Goal: Information Seeking & Learning: Learn about a topic

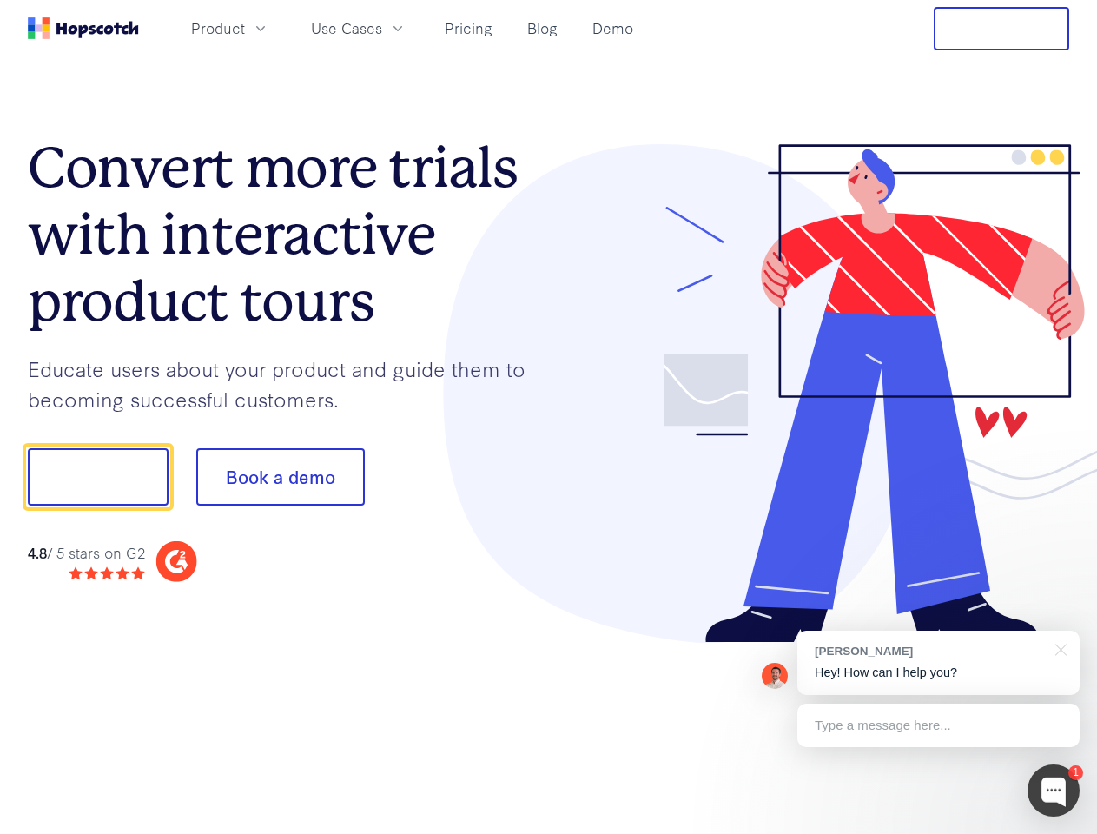
click at [549, 417] on div at bounding box center [809, 394] width 521 height 500
click at [245, 28] on span "Product" at bounding box center [218, 28] width 54 height 22
click at [382, 28] on span "Use Cases" at bounding box center [346, 28] width 71 height 22
click at [1002, 29] on button "Free Trial" at bounding box center [1002, 28] width 136 height 43
click at [97, 477] on button "Show me!" at bounding box center [98, 476] width 141 height 57
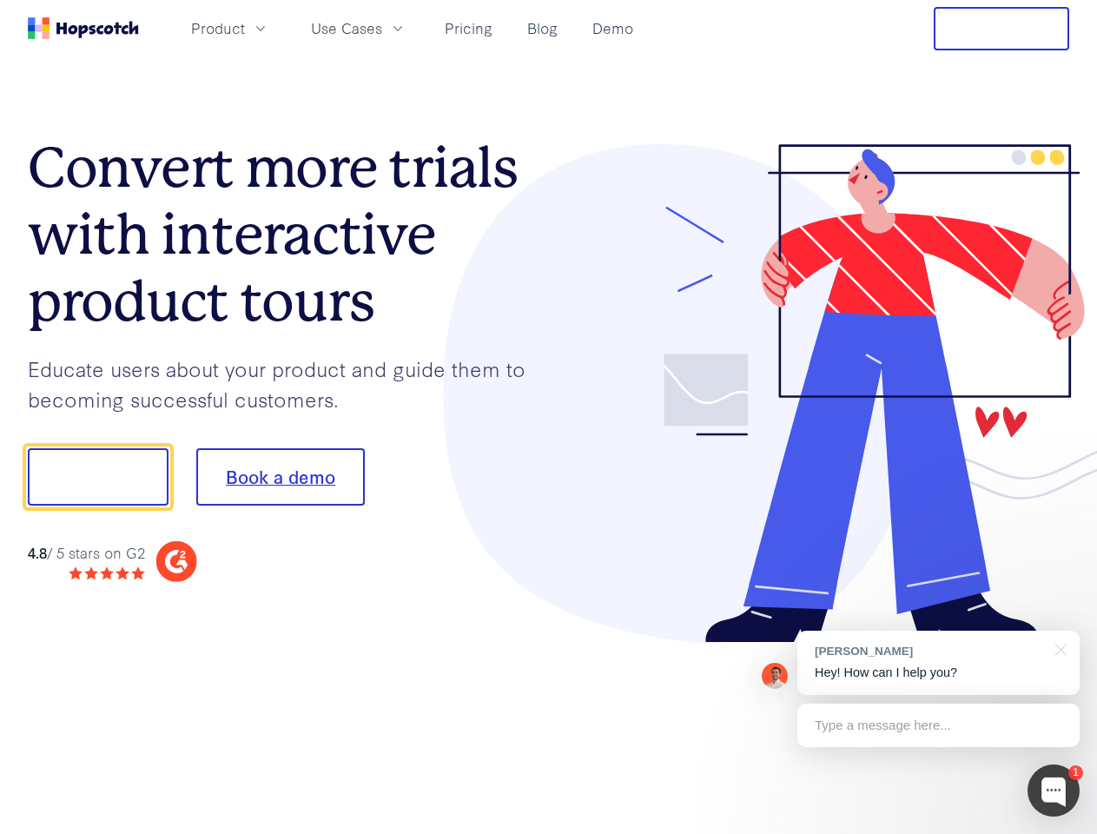
click at [280, 477] on button "Book a demo" at bounding box center [280, 476] width 169 height 57
click at [1054, 791] on div at bounding box center [1054, 790] width 52 height 52
click at [938, 663] on div "[PERSON_NAME] Hey! How can I help you?" at bounding box center [938, 663] width 282 height 64
click at [1058, 648] on div at bounding box center [917, 474] width 326 height 579
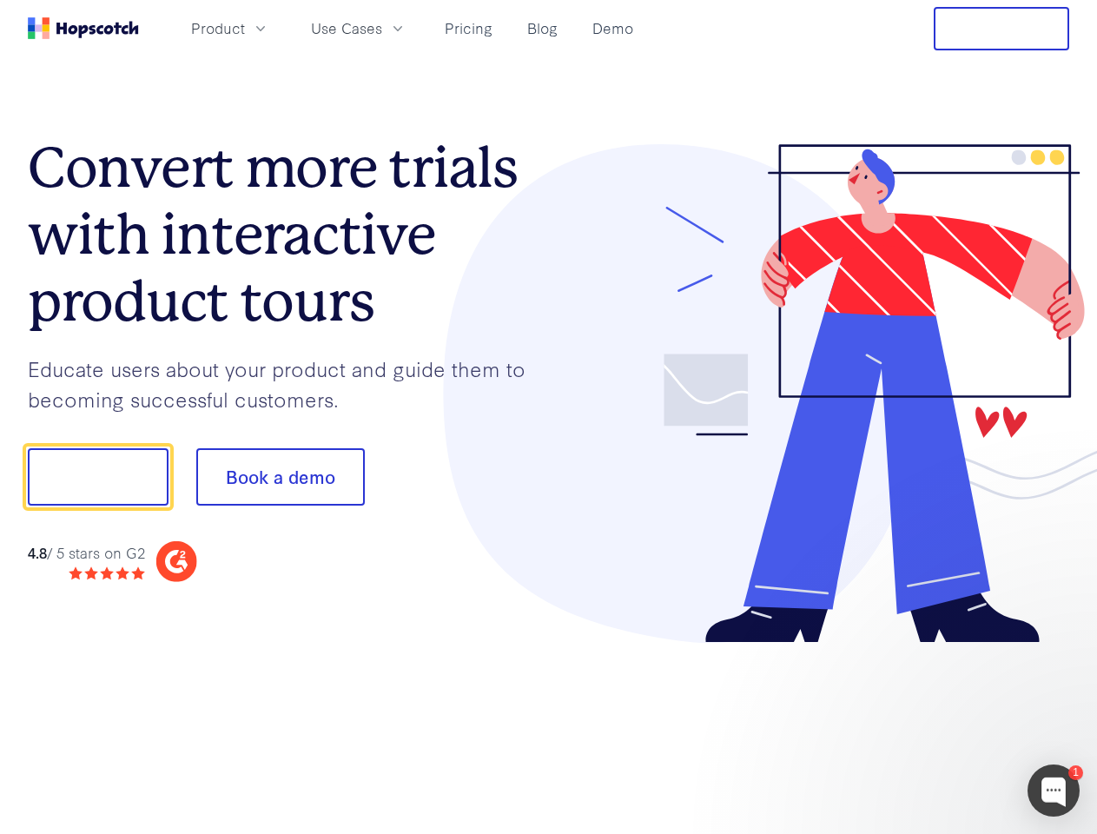
click at [938, 725] on div at bounding box center [917, 591] width 326 height 347
